Goal: Navigation & Orientation: Find specific page/section

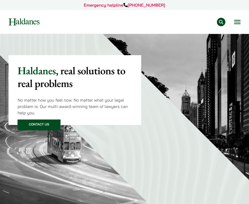
click at [235, 21] on button "Open menu" at bounding box center [237, 22] width 6 height 4
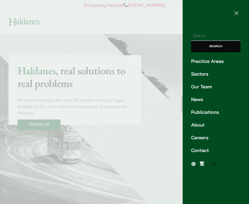
click at [208, 75] on link "Sectors" at bounding box center [215, 73] width 49 height 7
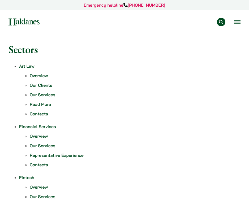
click at [46, 95] on link "Our Services" at bounding box center [42, 94] width 25 height 5
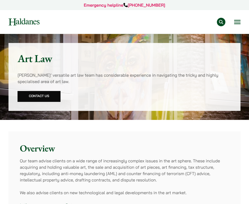
click at [234, 21] on button "Open menu" at bounding box center [237, 22] width 6 height 4
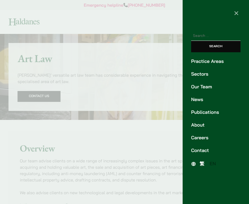
click at [204, 86] on link "Our Team" at bounding box center [215, 86] width 49 height 7
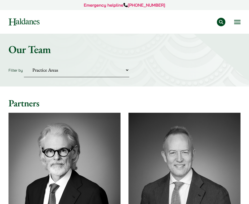
click at [236, 24] on button "Open menu" at bounding box center [237, 22] width 6 height 4
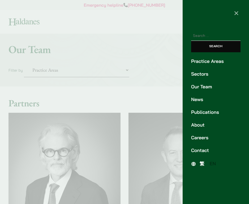
click at [207, 62] on link "Practice Areas" at bounding box center [215, 61] width 49 height 7
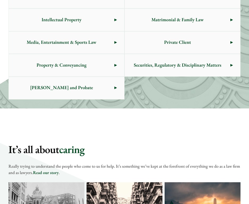
scroll to position [103, 0]
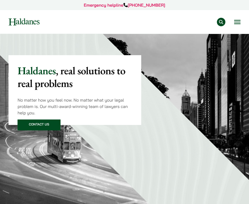
click at [237, 22] on button "Open menu" at bounding box center [237, 22] width 6 height 4
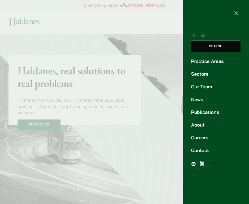
click at [206, 85] on link "Our Team" at bounding box center [215, 86] width 49 height 7
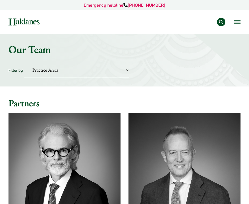
click at [239, 20] on button "Open menu" at bounding box center [237, 22] width 6 height 4
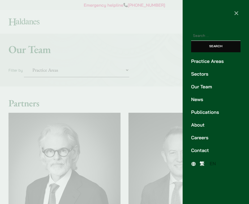
click at [210, 73] on link "Sectors" at bounding box center [215, 73] width 49 height 7
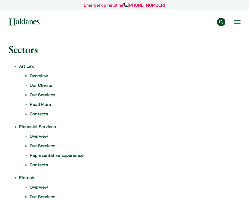
click at [49, 93] on link "Our Services" at bounding box center [42, 94] width 25 height 5
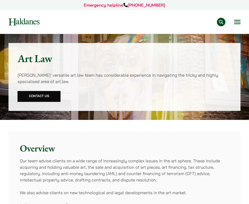
click at [238, 20] on button "Open menu" at bounding box center [237, 22] width 6 height 4
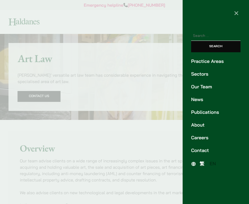
click at [205, 86] on link "Our Team" at bounding box center [215, 86] width 49 height 7
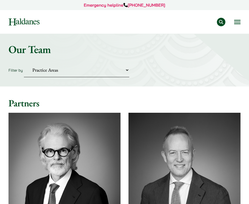
click at [236, 22] on button "Open menu" at bounding box center [237, 22] width 6 height 4
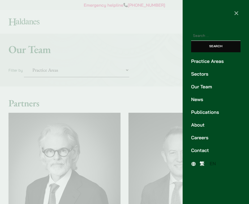
click at [212, 63] on link "Practice Areas" at bounding box center [215, 61] width 49 height 7
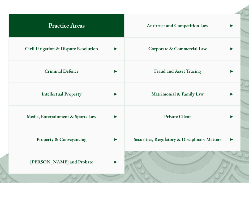
scroll to position [241, 0]
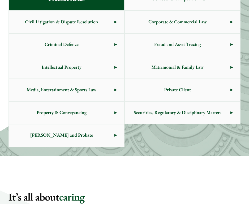
click at [170, 141] on div "Practice Areas Antitrust and Competition Law Civil Litigation & Dispute Resolut…" at bounding box center [124, 66] width 232 height 159
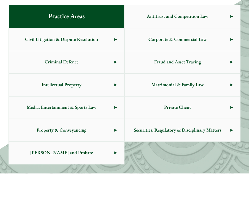
scroll to position [212, 0]
